Goal: Information Seeking & Learning: Learn about a topic

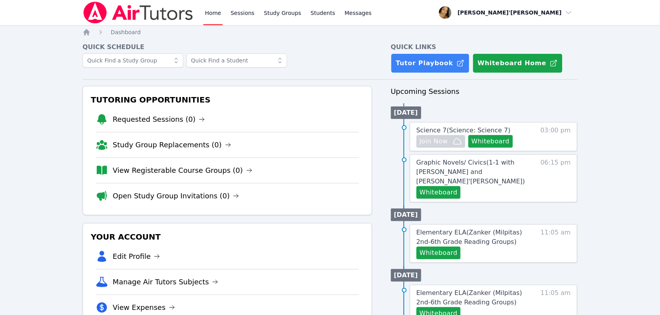
click at [129, 172] on link "View Registerable Course Groups (0)" at bounding box center [183, 170] width 140 height 11
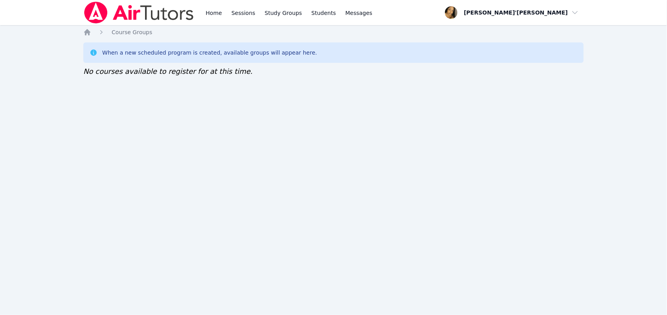
click at [30, 12] on nav "Home Sessions Study Groups Students Messages Open user menu Lee'Tayna Hostick O…" at bounding box center [333, 12] width 667 height 25
click at [215, 11] on link "Home" at bounding box center [213, 12] width 19 height 25
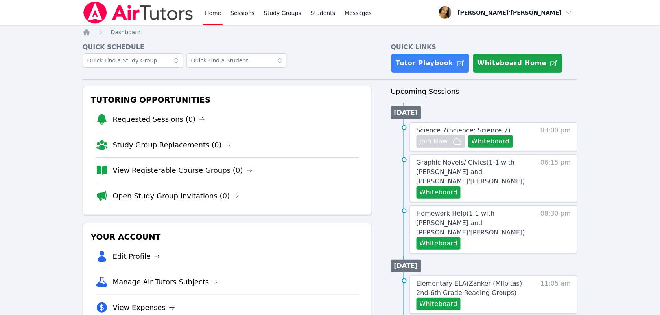
click at [215, 11] on link "Home" at bounding box center [212, 12] width 19 height 25
click at [83, 120] on div "Tutoring Opportunities Requested Sessions (0) Study Group Replacements (0) View…" at bounding box center [227, 150] width 289 height 129
click at [142, 169] on link "View Registerable Course Groups (0)" at bounding box center [183, 170] width 140 height 11
